Goal: Download file/media

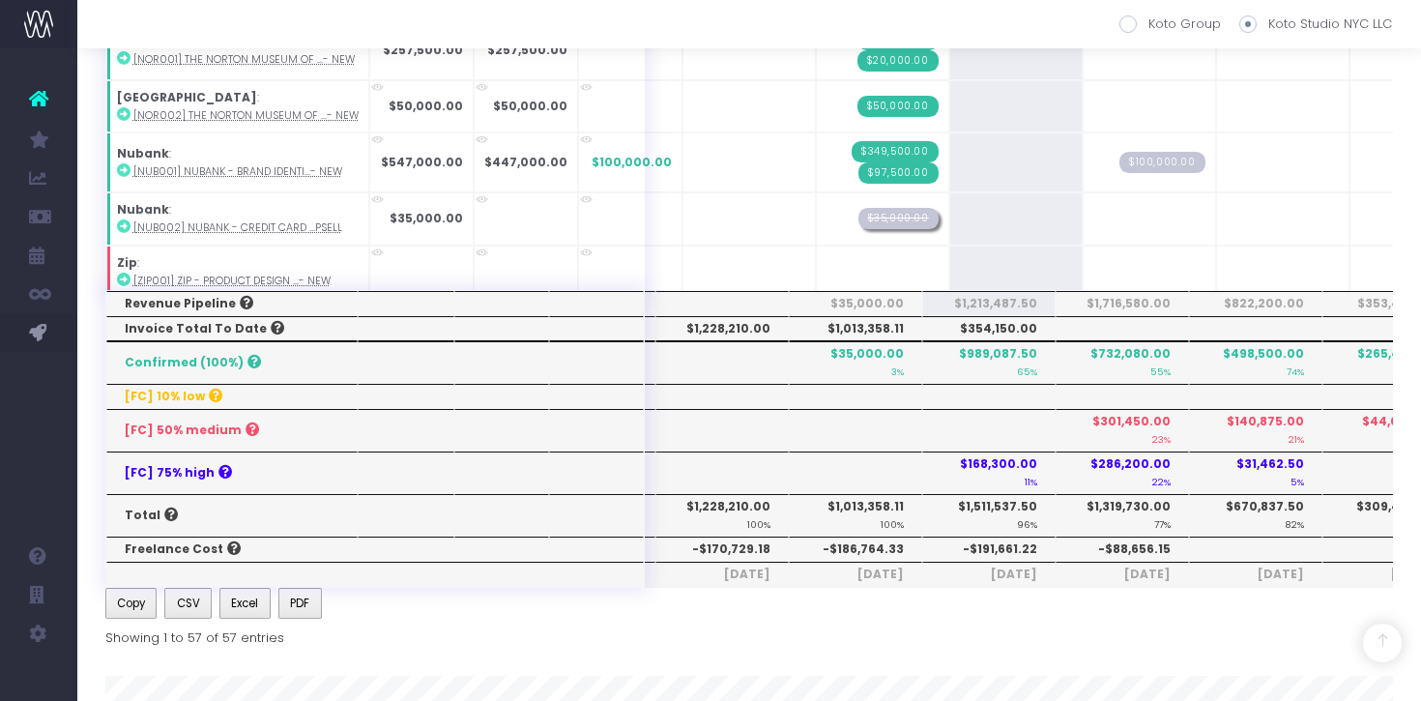
scroll to position [726, 0]
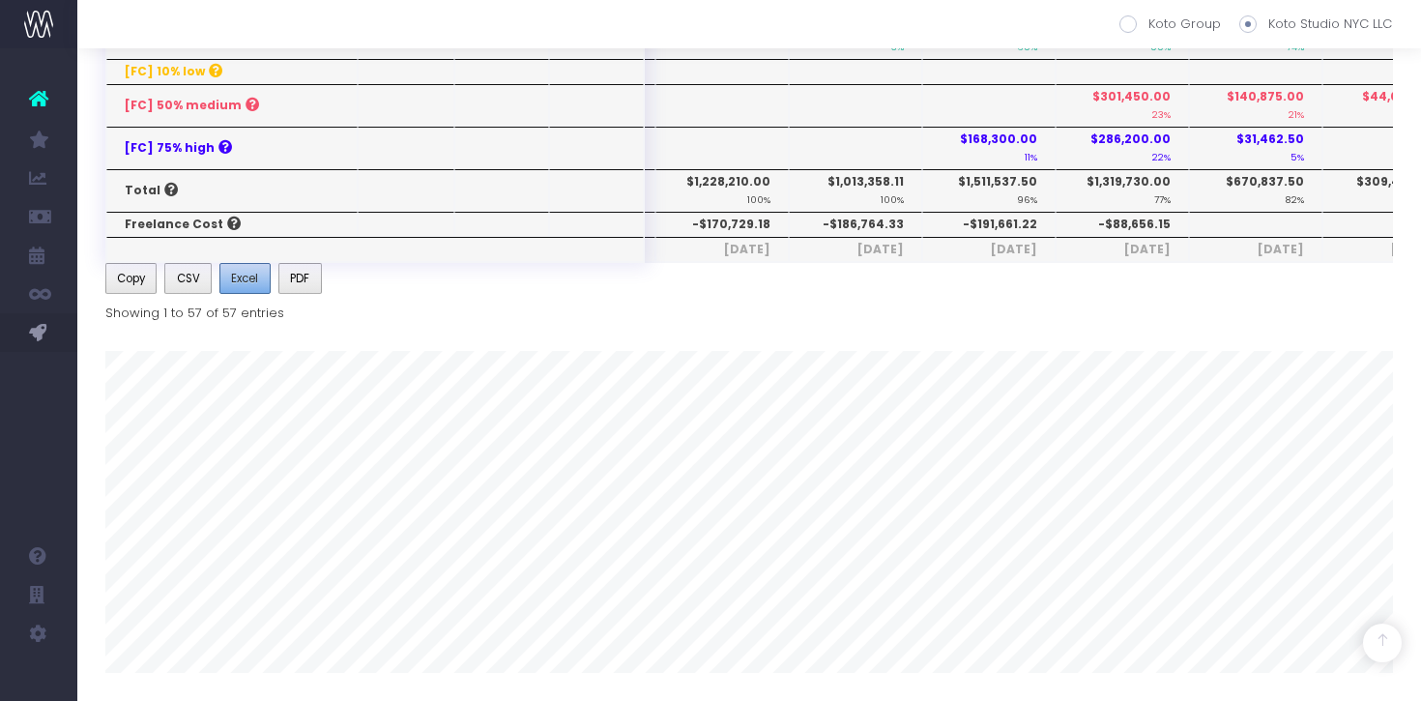
click at [248, 289] on button "Excel" at bounding box center [244, 278] width 51 height 31
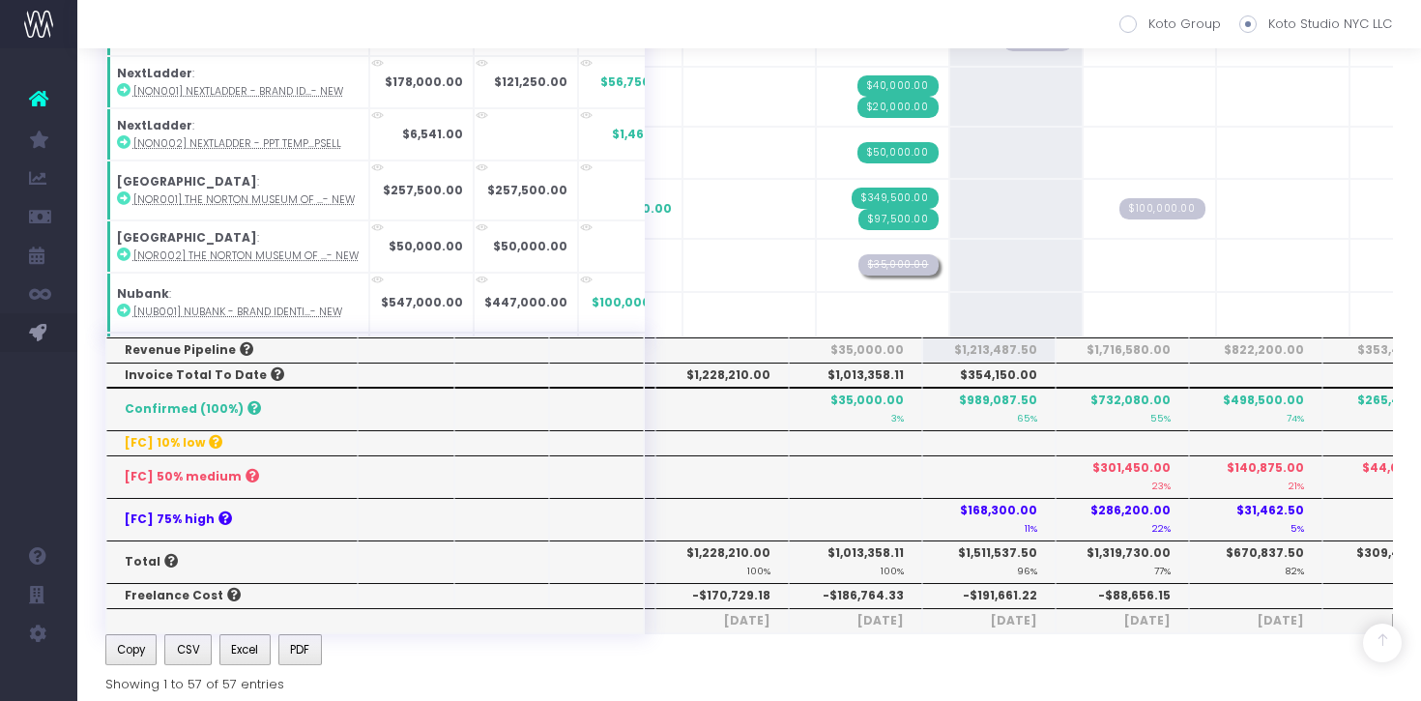
scroll to position [2403, 0]
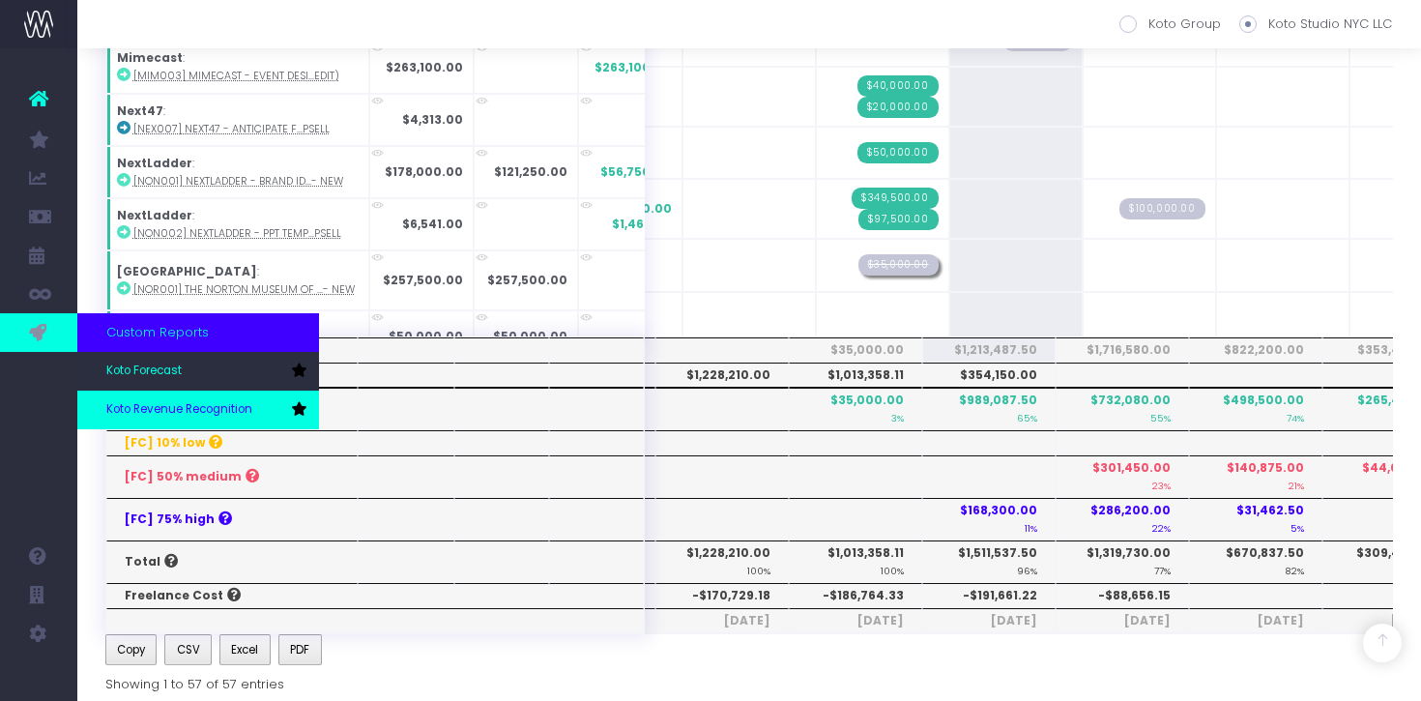
click at [151, 400] on link "Koto Revenue Recognition" at bounding box center [198, 409] width 242 height 39
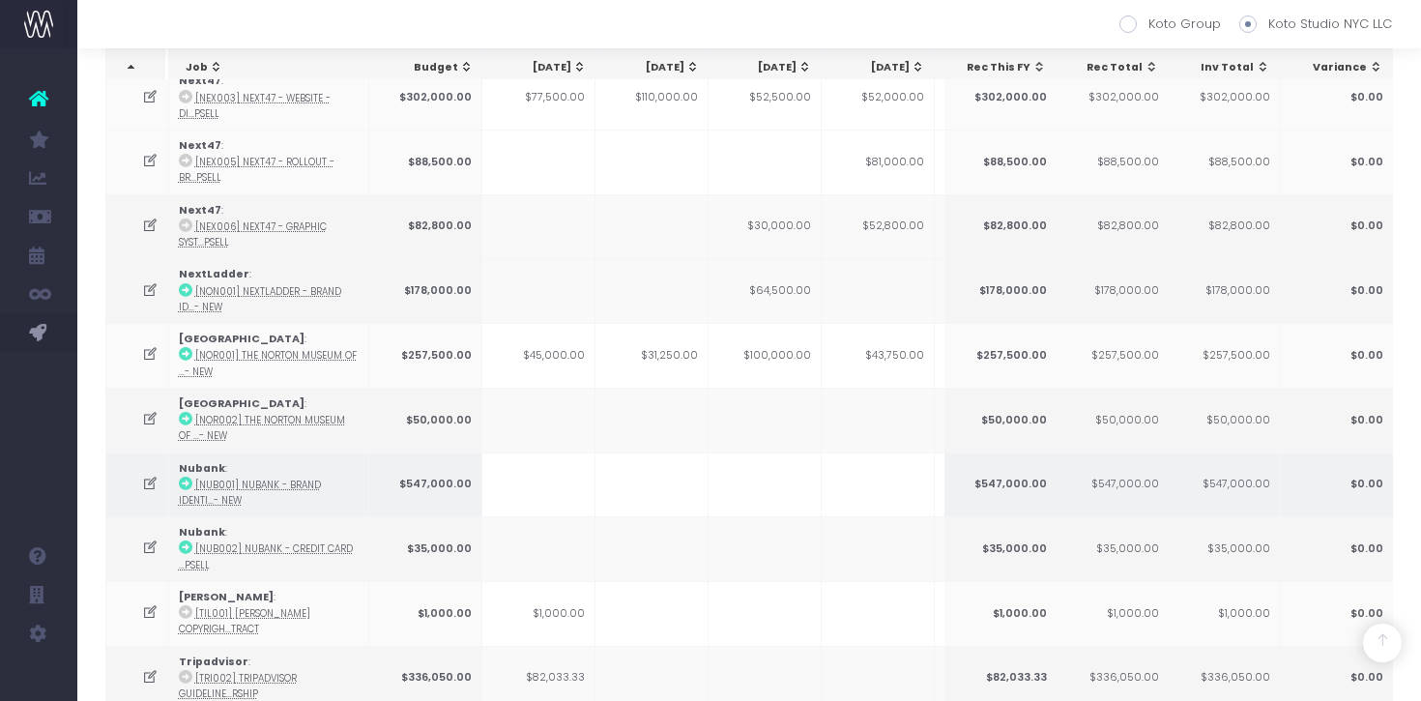
scroll to position [2864, 0]
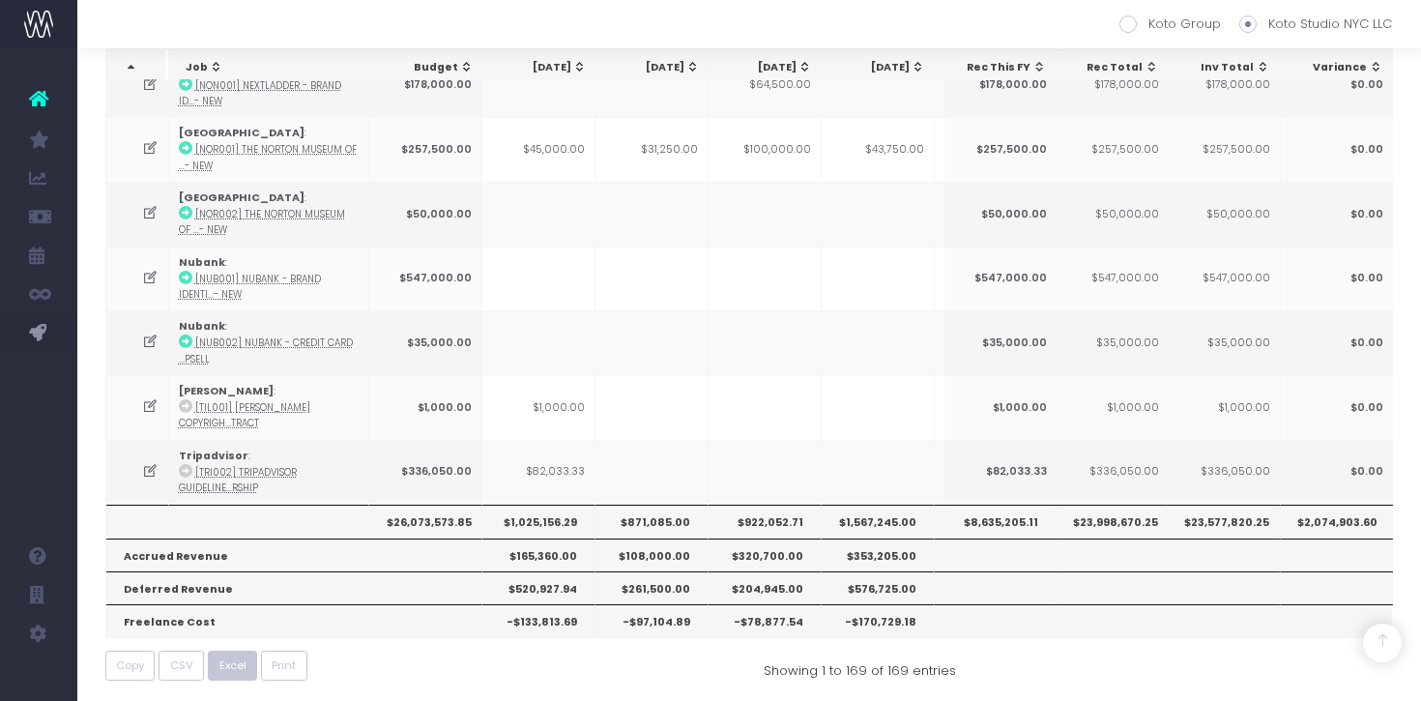
click at [227, 650] on button "Excel" at bounding box center [232, 665] width 49 height 30
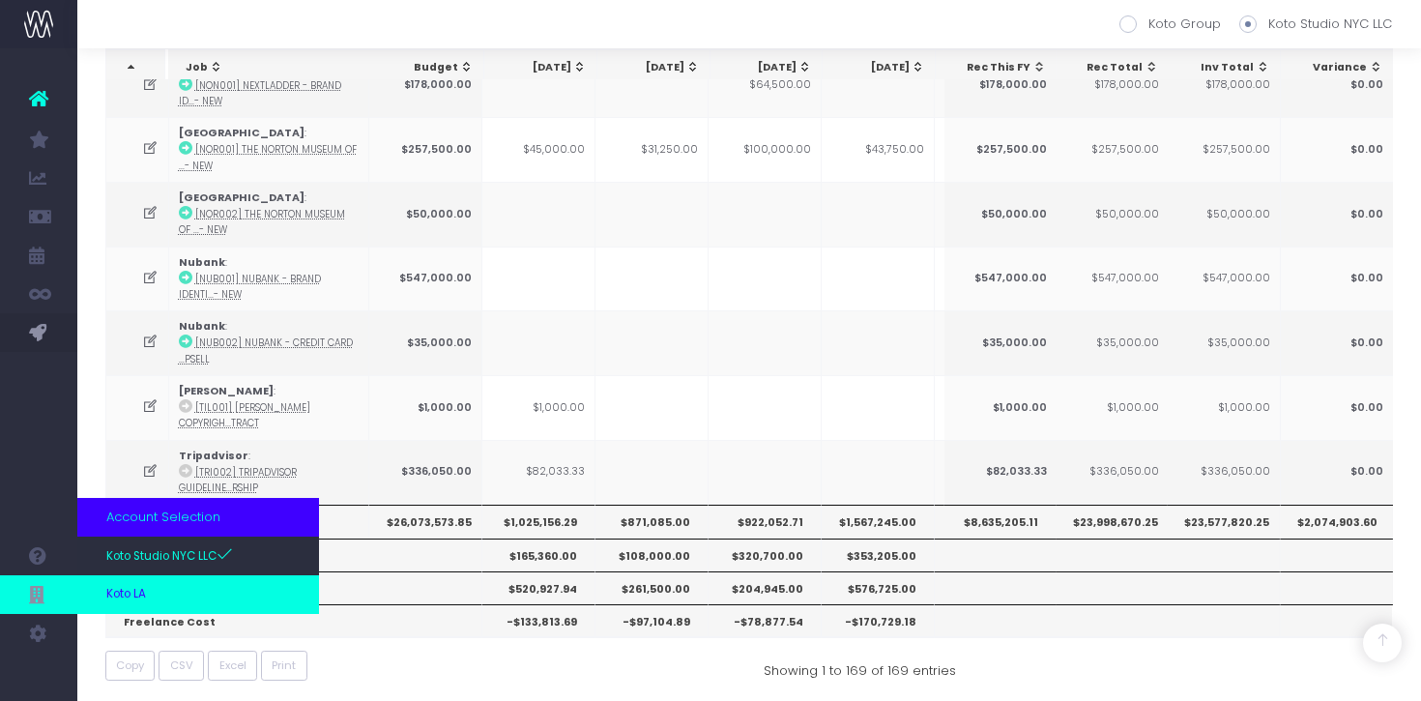
click at [156, 593] on link "Koto LA" at bounding box center [198, 594] width 242 height 39
